Goal: Information Seeking & Learning: Learn about a topic

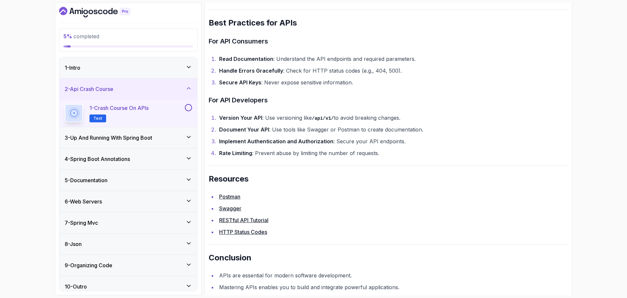
scroll to position [1341, 0]
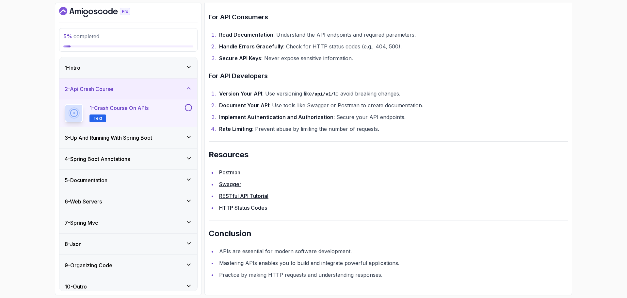
click at [100, 135] on h3 "3 - Up And Running With Spring Boot" at bounding box center [109, 138] width 88 height 8
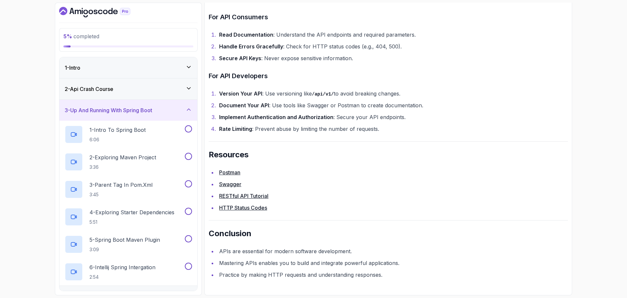
click at [428, 191] on ul "Postman Swagger RESTful API Tutorial HTTP Status Codes" at bounding box center [388, 190] width 359 height 44
click at [132, 132] on p "1 - Intro To Spring Boot" at bounding box center [118, 130] width 56 height 8
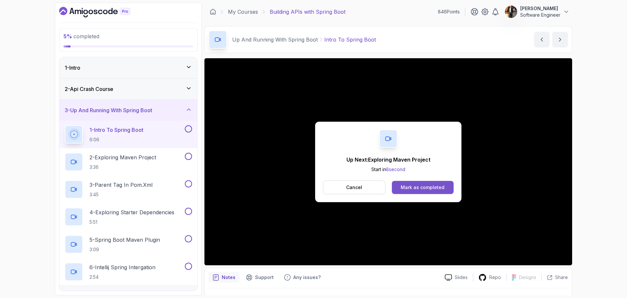
click at [429, 185] on div "Mark as completed" at bounding box center [423, 187] width 44 height 7
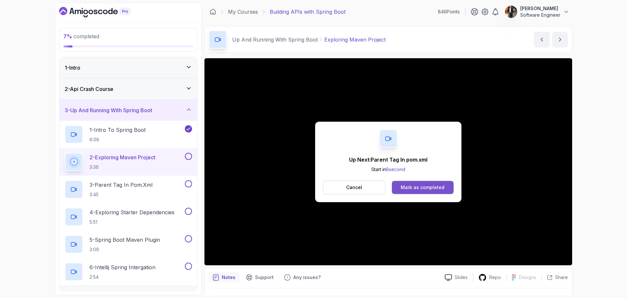
click at [426, 184] on div "Mark as completed" at bounding box center [423, 187] width 44 height 7
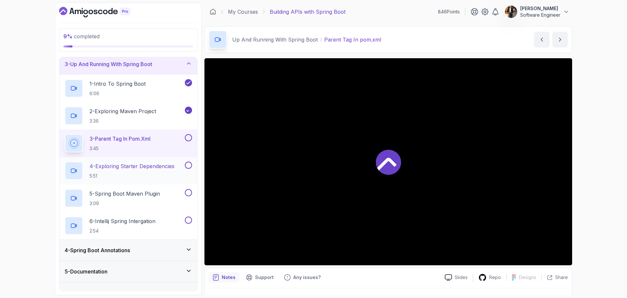
scroll to position [143, 0]
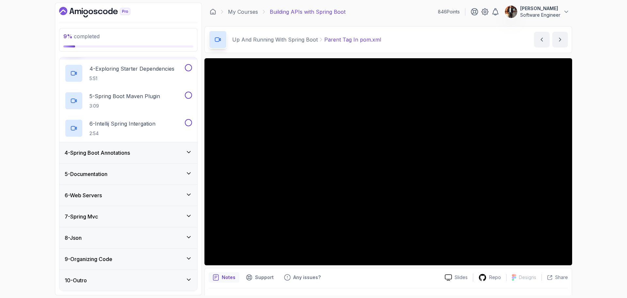
click at [121, 157] on div "4 - Spring Boot Annotations" at bounding box center [128, 152] width 138 height 21
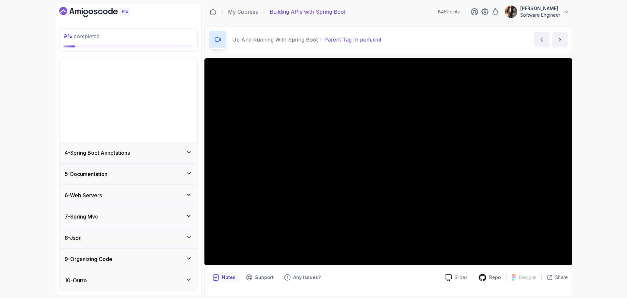
scroll to position [0, 0]
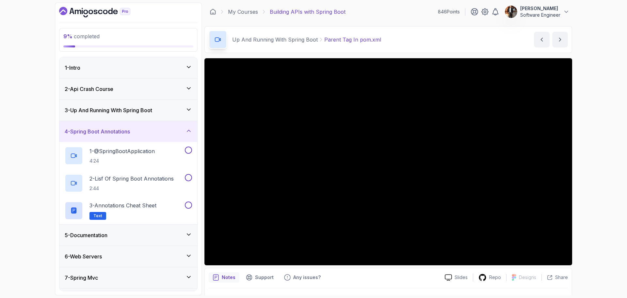
click at [133, 237] on div "5 - Documentation" at bounding box center [128, 235] width 127 height 8
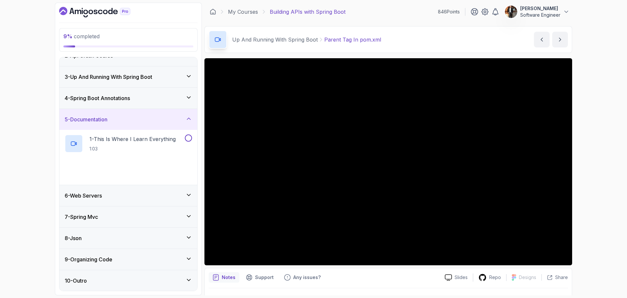
scroll to position [34, 0]
click at [125, 196] on div "6 - Web Servers" at bounding box center [128, 195] width 127 height 8
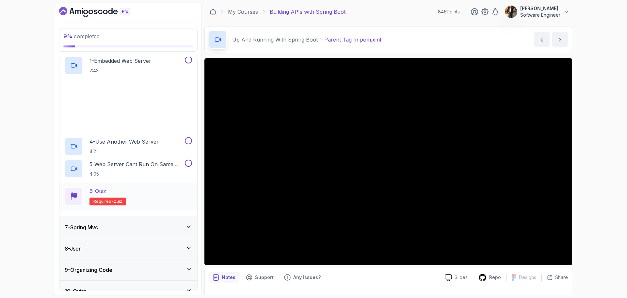
scroll to position [143, 0]
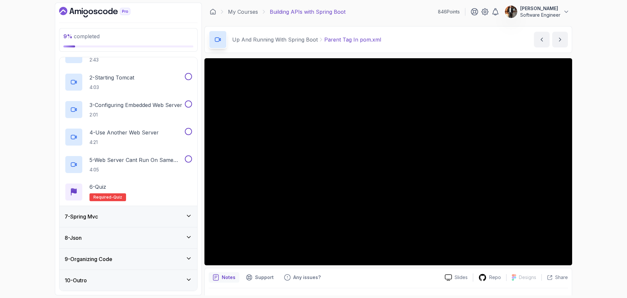
click at [128, 217] on div "7 - Spring Mvc" at bounding box center [128, 216] width 127 height 8
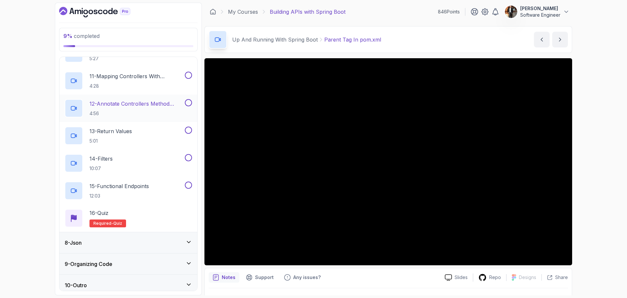
scroll to position [417, 0]
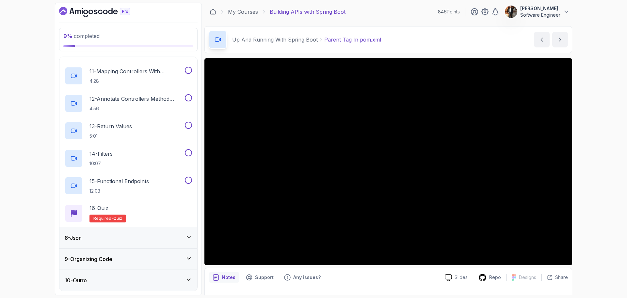
click at [133, 242] on div "8 - Json" at bounding box center [128, 237] width 138 height 21
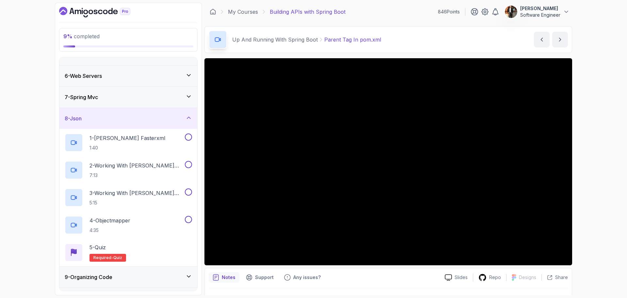
scroll to position [116, 0]
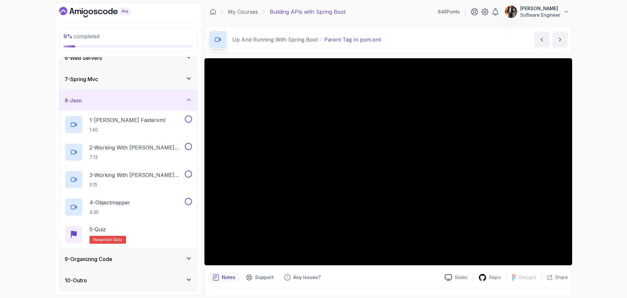
click at [132, 258] on div "9 - Organizing Code" at bounding box center [128, 259] width 127 height 8
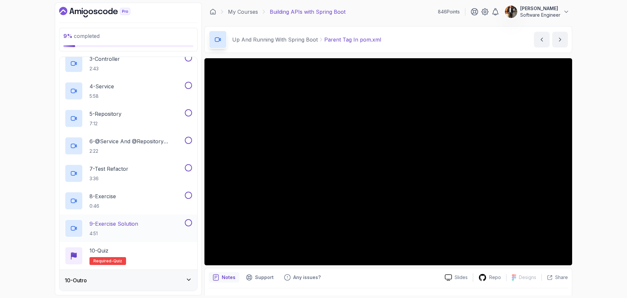
scroll to position [0, 0]
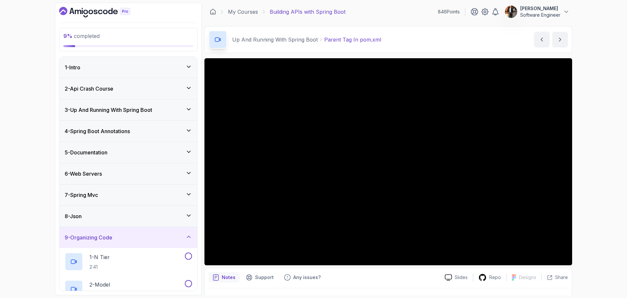
click at [141, 238] on div "9 - Organizing Code" at bounding box center [128, 237] width 127 height 8
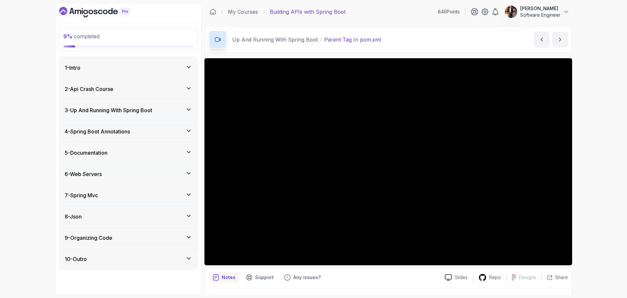
click at [170, 112] on div "3 - Up And Running With Spring Boot" at bounding box center [128, 110] width 127 height 8
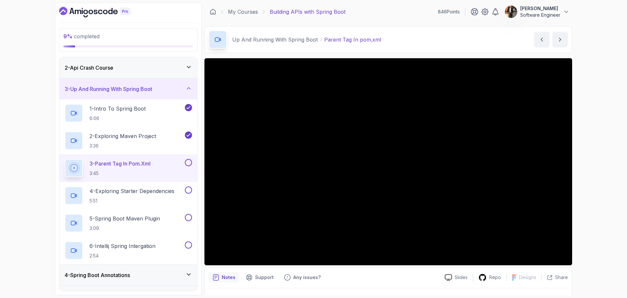
scroll to position [33, 0]
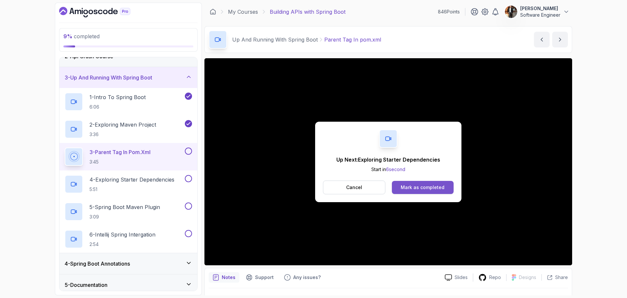
click at [428, 186] on div "Mark as completed" at bounding box center [423, 187] width 44 height 7
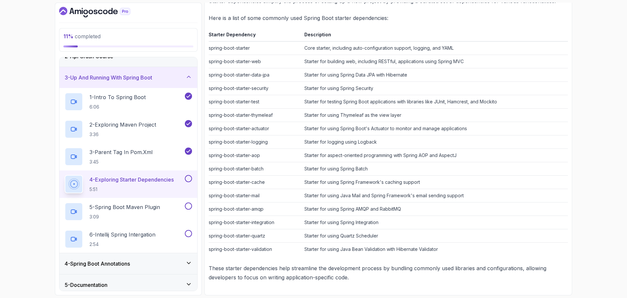
scroll to position [285, 0]
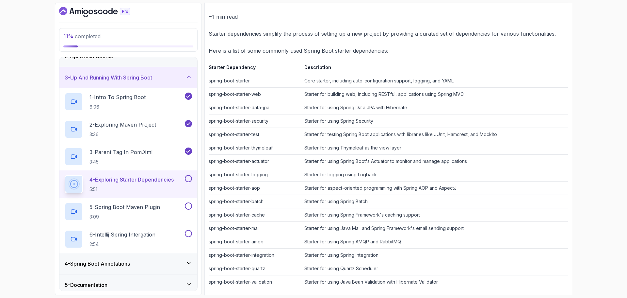
click at [189, 178] on button at bounding box center [188, 178] width 7 height 7
click at [148, 219] on p "3:09" at bounding box center [125, 216] width 71 height 7
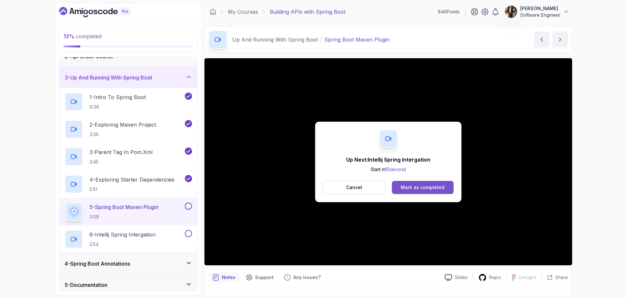
click at [407, 187] on div "Mark as completed" at bounding box center [423, 187] width 44 height 7
